Goal: Task Accomplishment & Management: Use online tool/utility

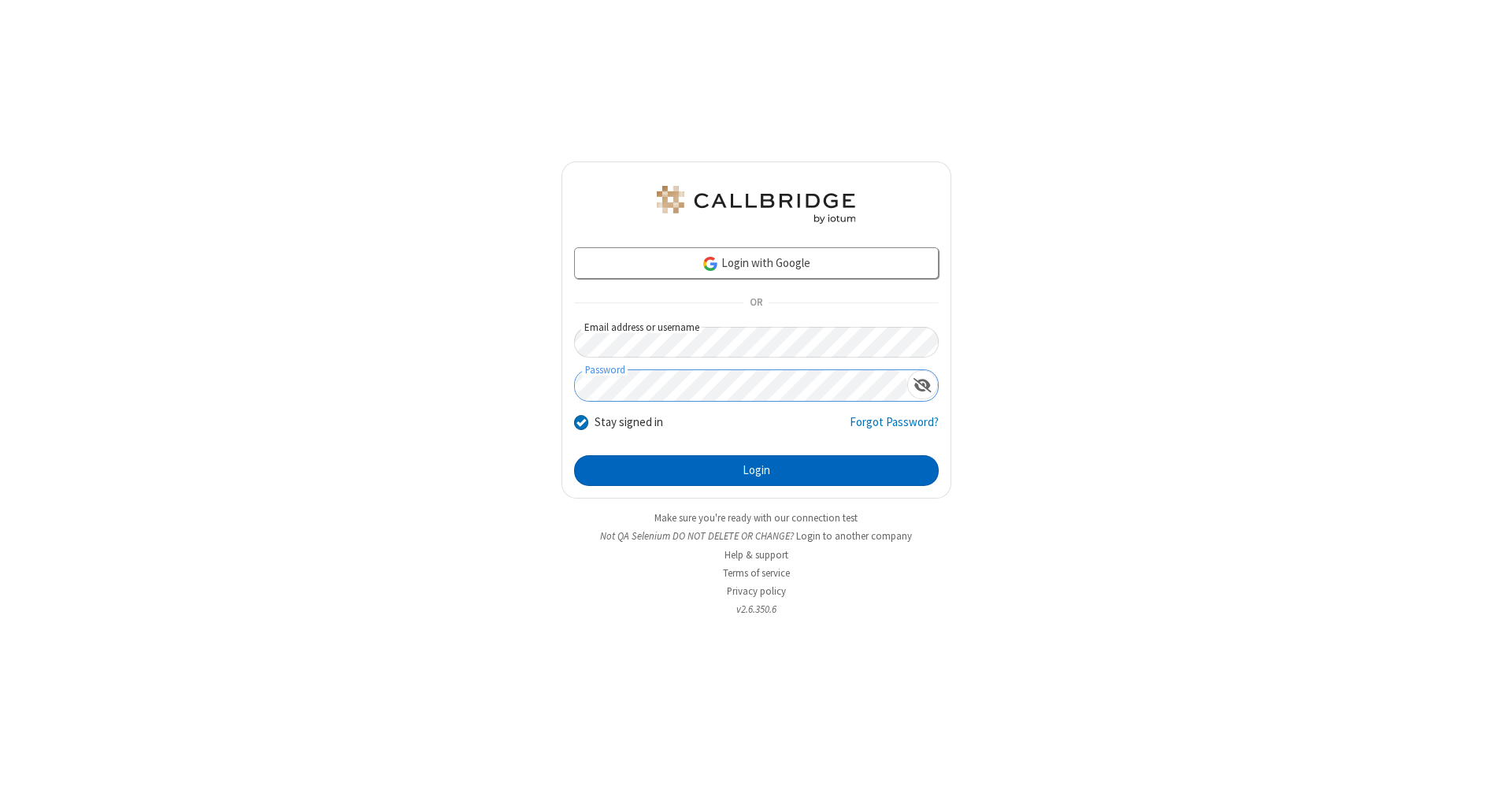
click at [756, 471] on button "Login" at bounding box center [756, 471] width 365 height 32
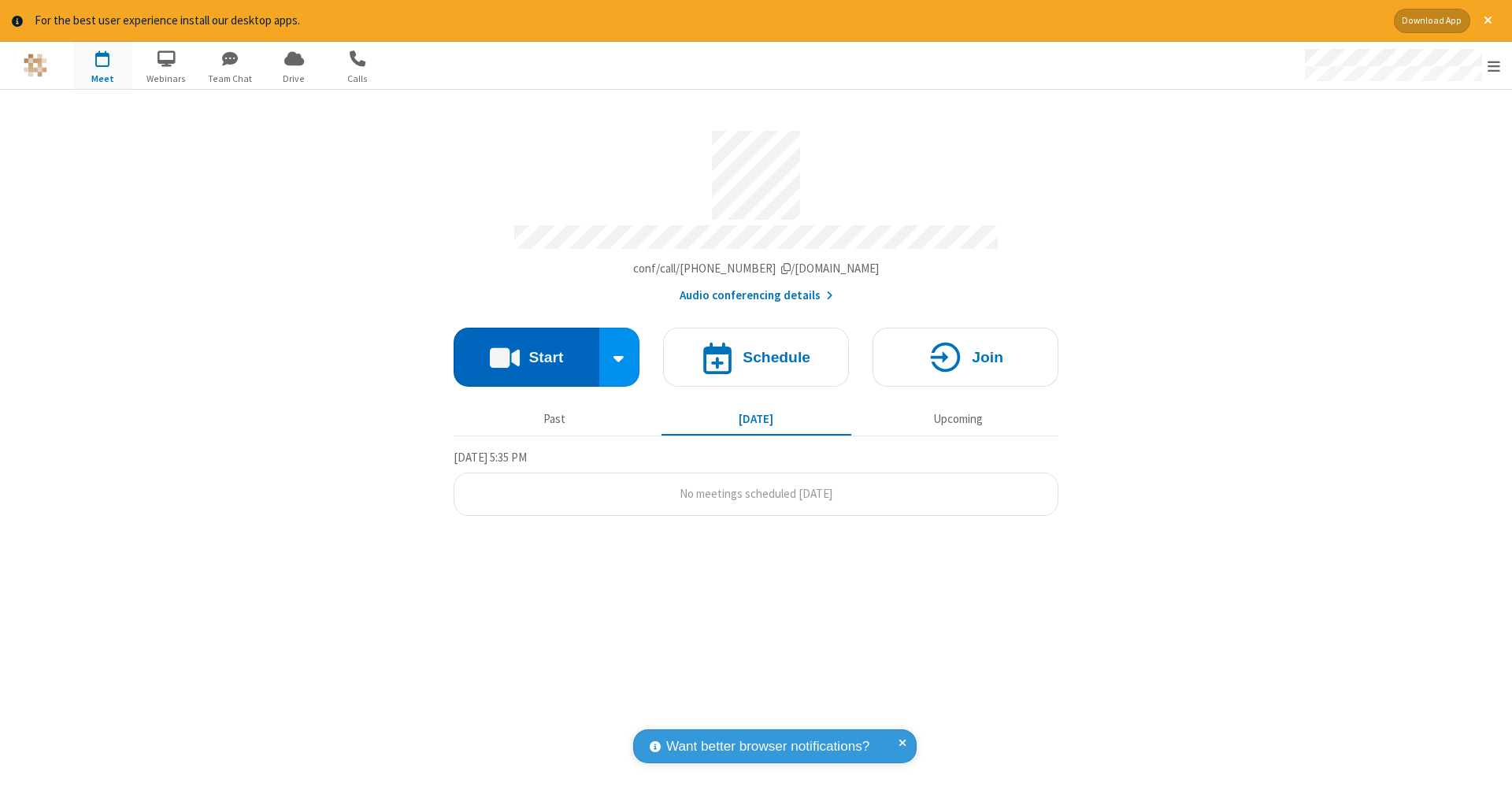
click at [526, 349] on button "Start" at bounding box center [526, 357] width 146 height 59
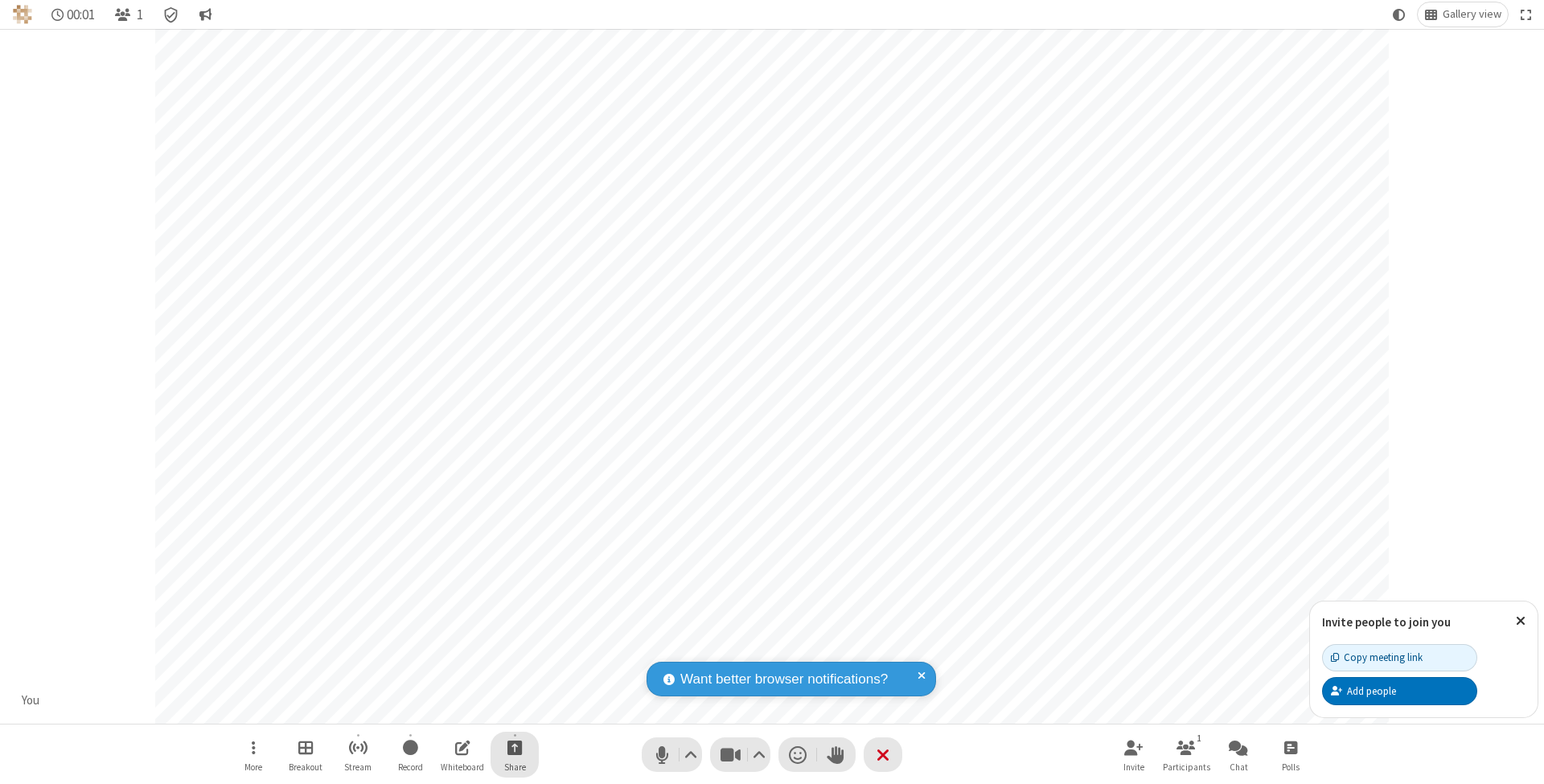
click at [513, 747] on span "Start sharing" at bounding box center [514, 747] width 15 height 20
click at [449, 709] on span "Share my screen" at bounding box center [449, 711] width 18 height 14
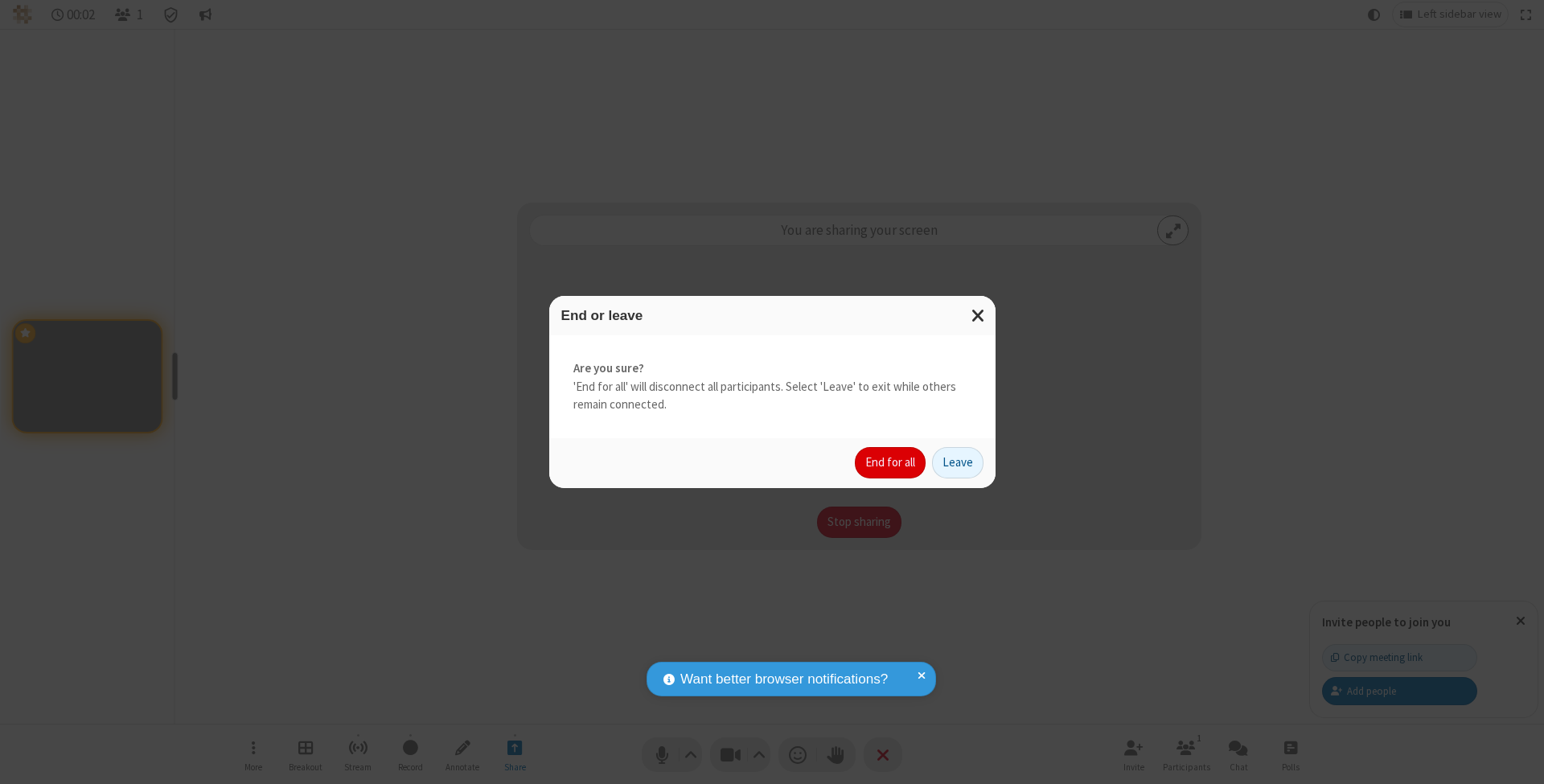
click at [891, 462] on button "End for all" at bounding box center [890, 464] width 70 height 32
